Goal: Navigation & Orientation: Find specific page/section

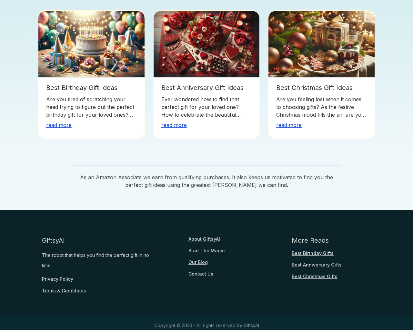
scroll to position [482, 0]
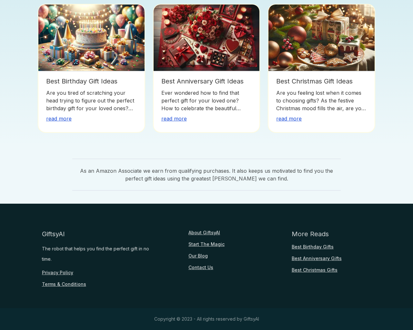
scroll to position [143, 0]
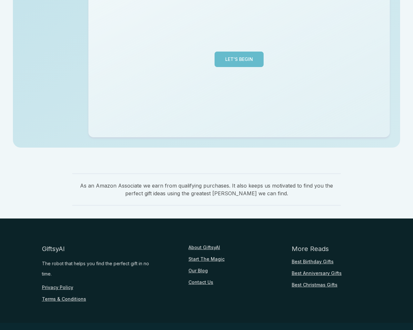
scroll to position [157, 0]
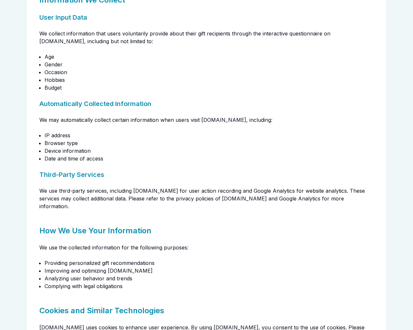
scroll to position [573, 0]
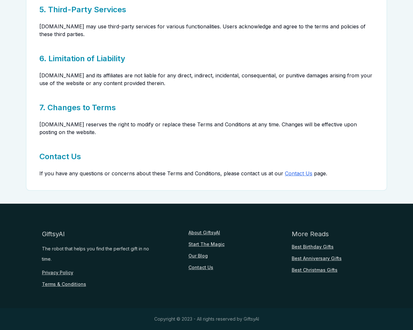
scroll to position [143, 0]
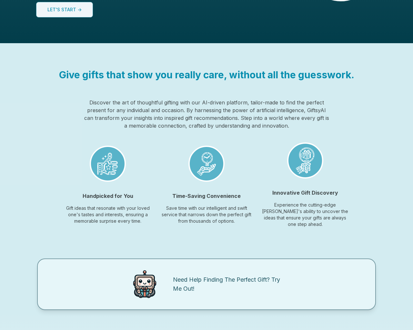
scroll to position [482, 0]
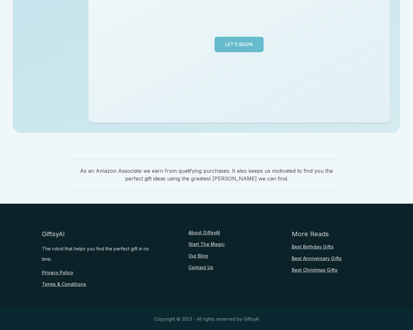
scroll to position [157, 0]
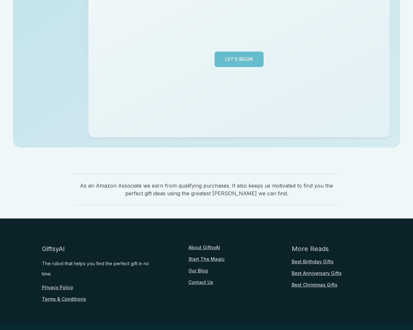
scroll to position [157, 0]
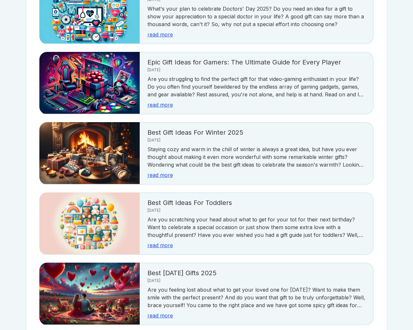
scroll to position [1146, 0]
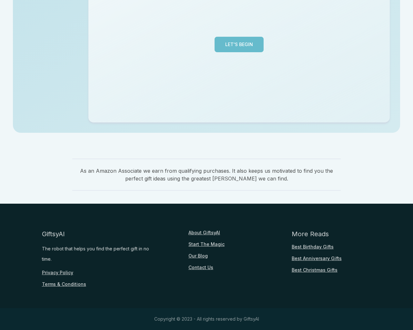
scroll to position [157, 0]
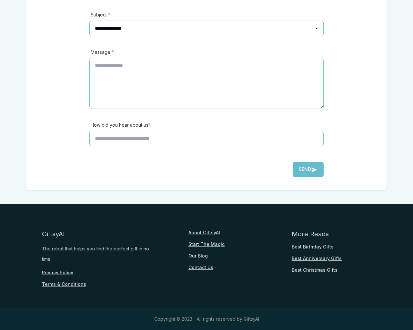
scroll to position [143, 0]
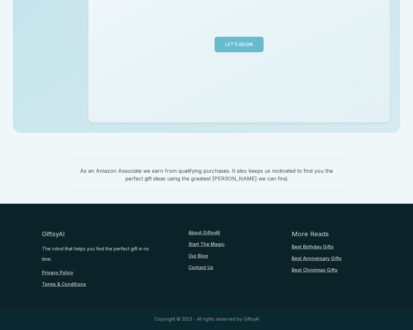
scroll to position [157, 0]
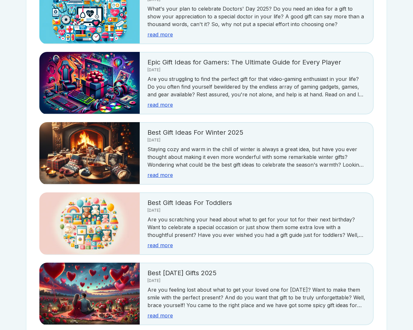
scroll to position [1146, 0]
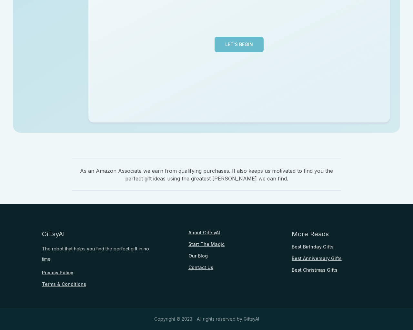
scroll to position [157, 0]
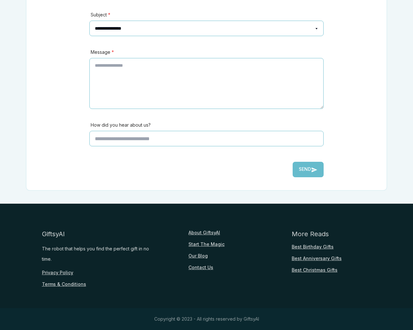
scroll to position [179, 0]
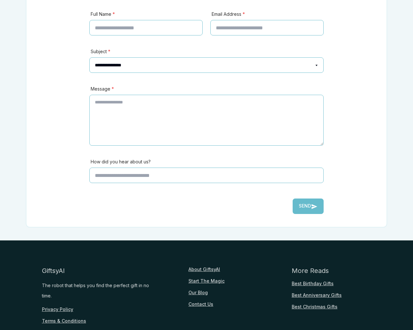
scroll to position [179, 0]
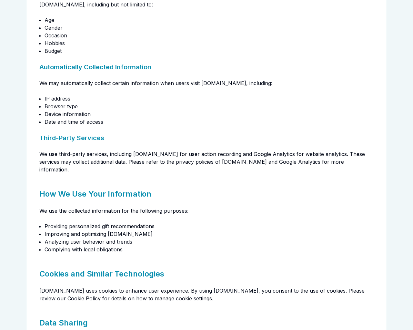
scroll to position [573, 0]
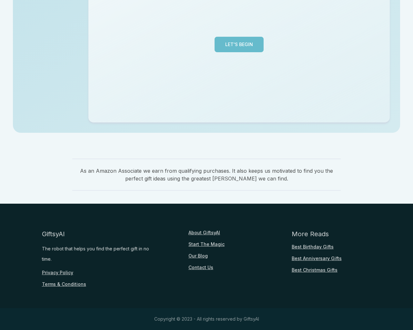
scroll to position [157, 0]
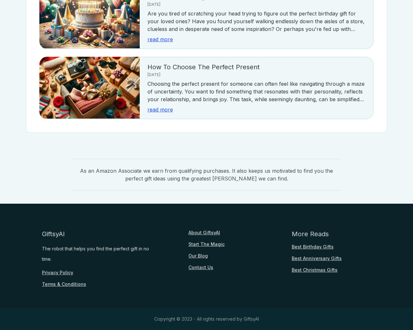
scroll to position [783, 0]
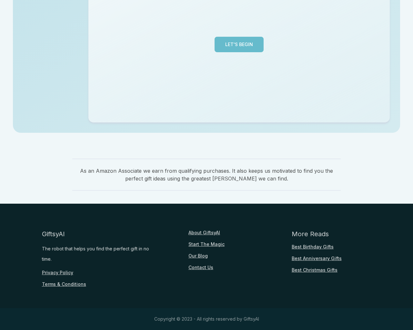
scroll to position [157, 0]
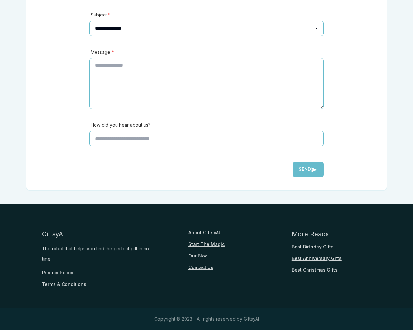
scroll to position [143, 0]
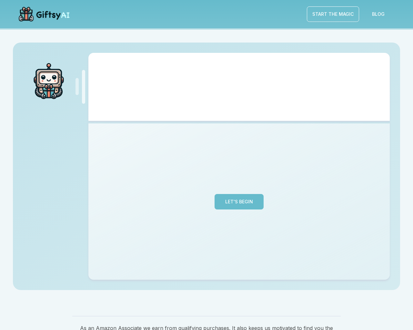
scroll to position [157, 0]
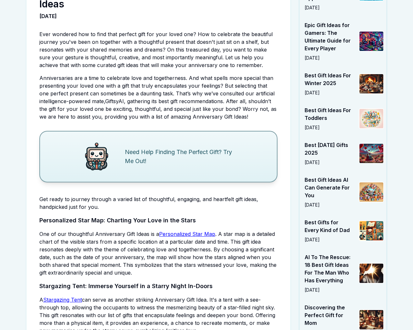
scroll to position [1739, 0]
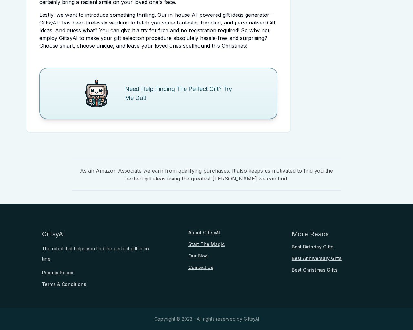
scroll to position [1352, 0]
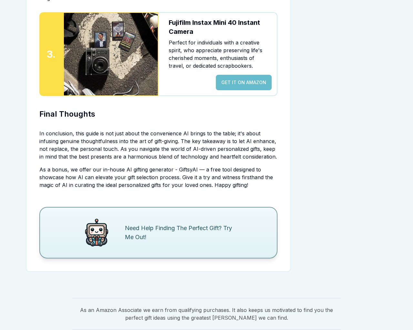
scroll to position [1484, 0]
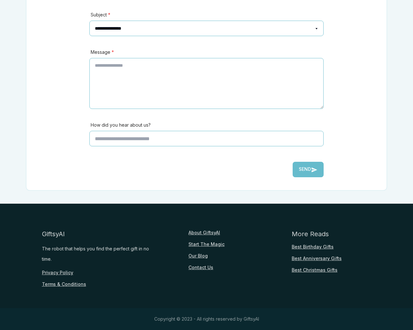
scroll to position [143, 0]
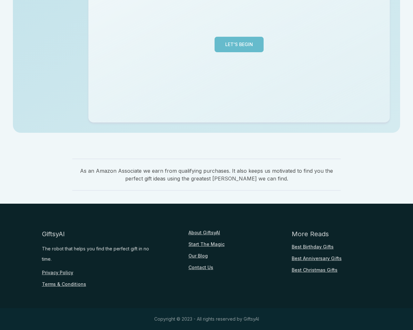
scroll to position [157, 0]
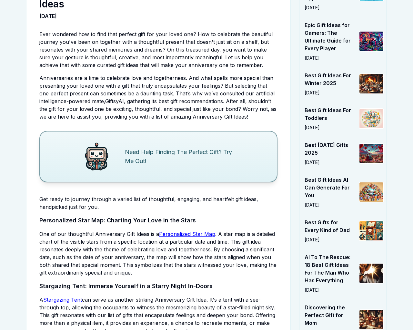
scroll to position [1739, 0]
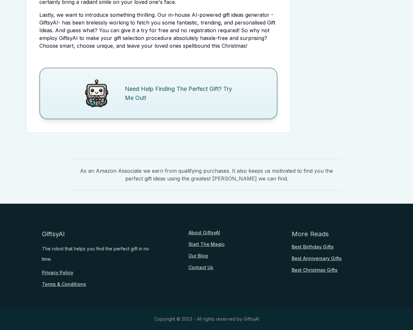
scroll to position [1352, 0]
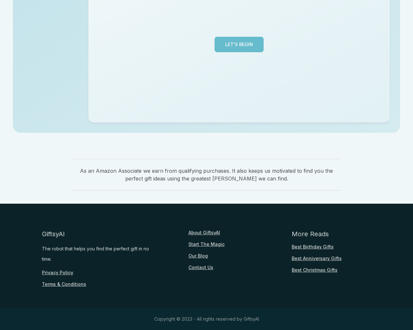
scroll to position [157, 0]
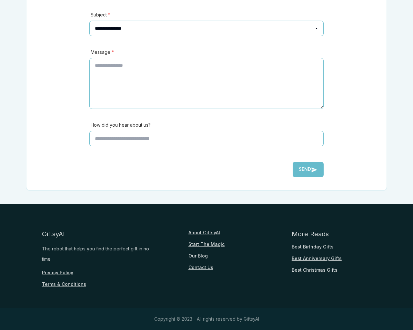
scroll to position [143, 0]
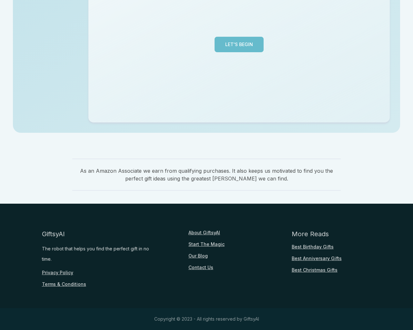
scroll to position [157, 0]
